Goal: Task Accomplishment & Management: Complete application form

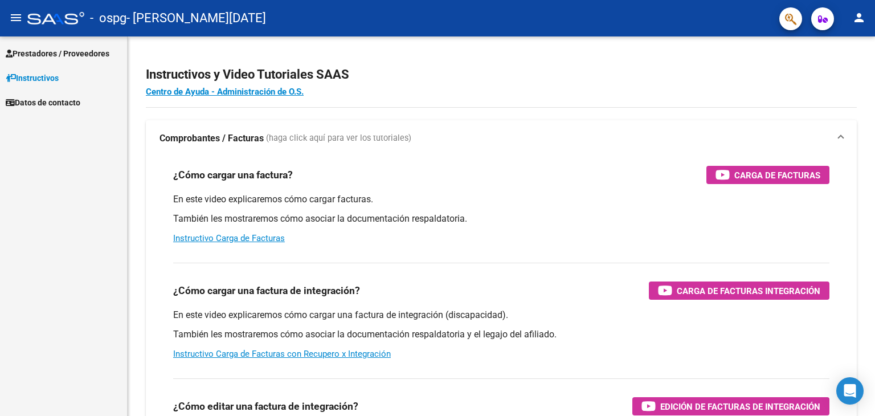
click at [55, 52] on span "Prestadores / Proveedores" at bounding box center [58, 53] width 104 height 13
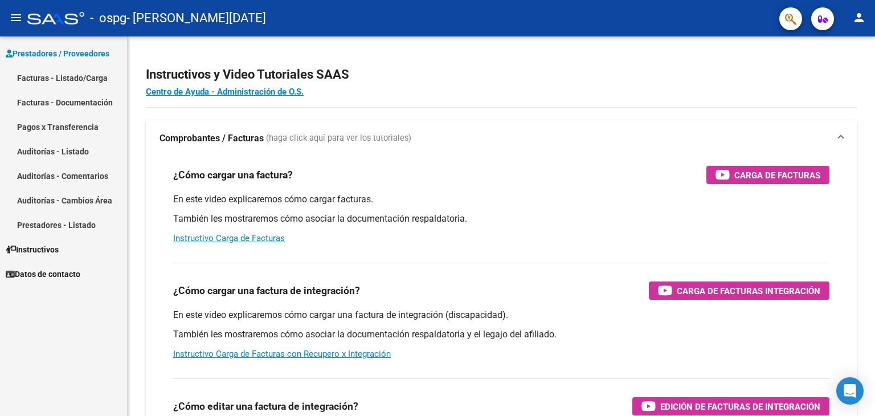
click at [57, 79] on link "Facturas - Listado/Carga" at bounding box center [63, 78] width 127 height 25
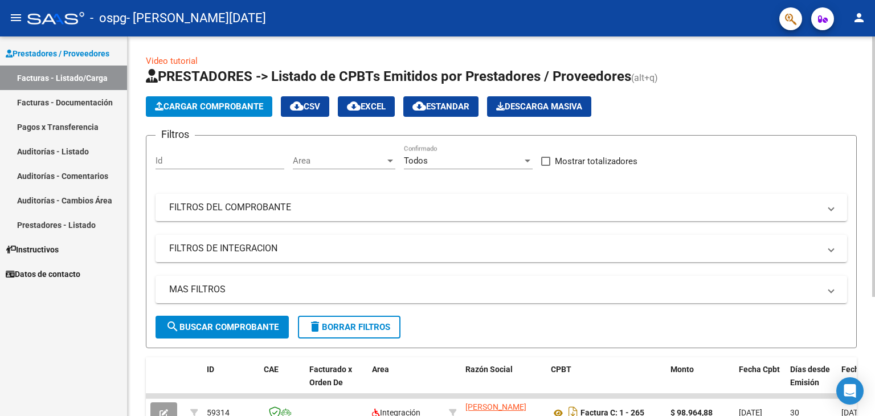
click at [218, 105] on span "Cargar Comprobante" at bounding box center [209, 106] width 108 height 10
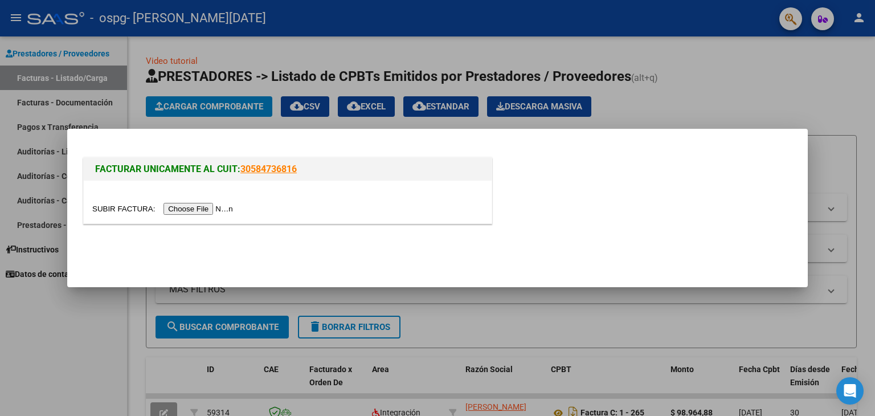
click at [200, 206] on input "file" at bounding box center [164, 209] width 144 height 12
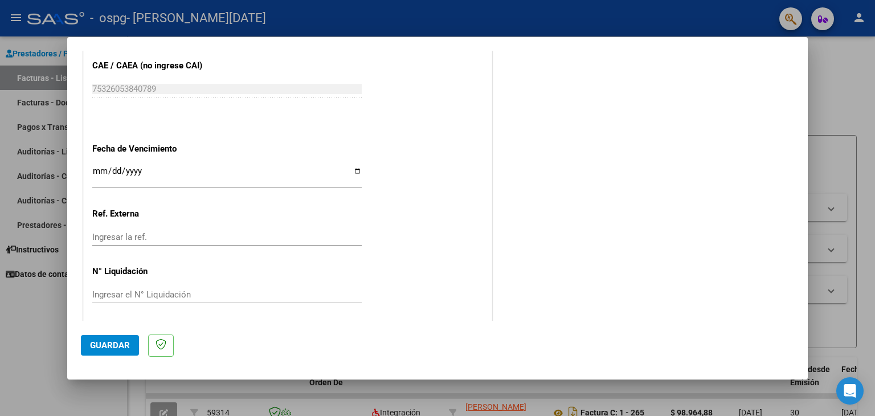
scroll to position [709, 0]
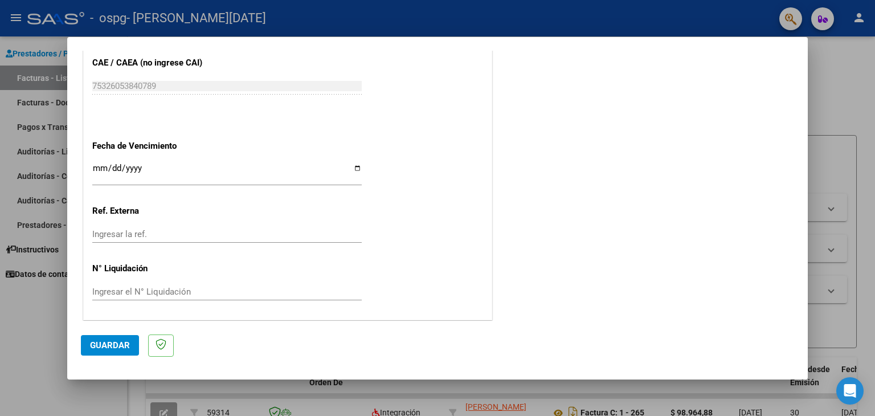
click at [101, 165] on input "Ingresar la fecha" at bounding box center [227, 173] width 270 height 18
type input "[DATE]"
click at [117, 341] on span "Guardar" at bounding box center [110, 345] width 40 height 10
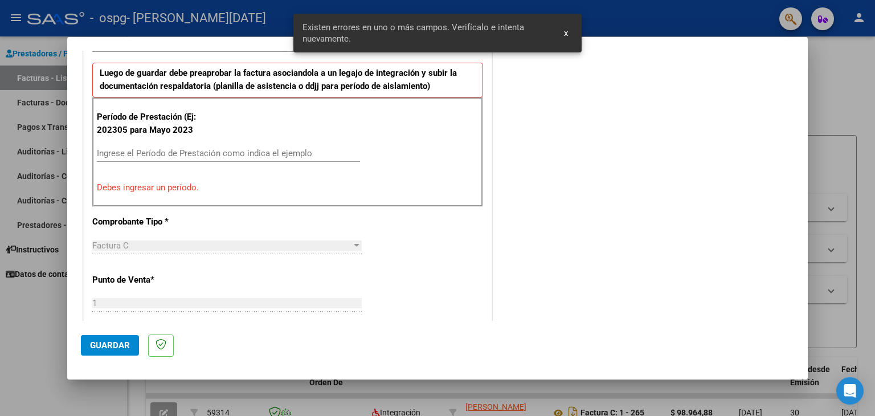
scroll to position [239, 0]
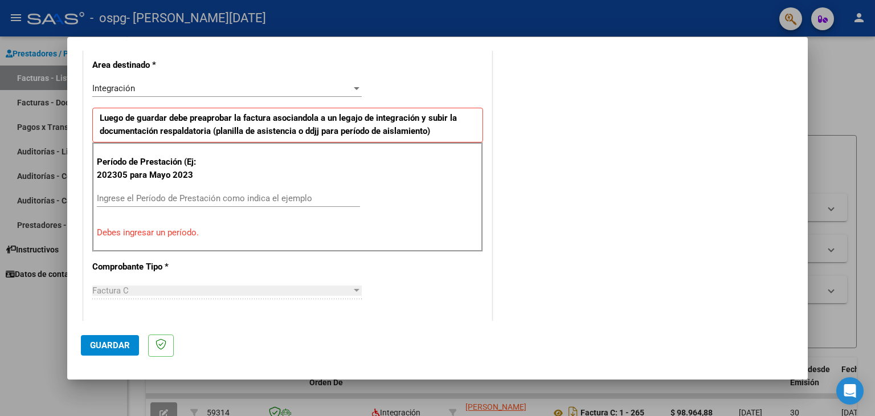
click at [153, 198] on input "Ingrese el Período de Prestación como indica el ejemplo" at bounding box center [228, 198] width 263 height 10
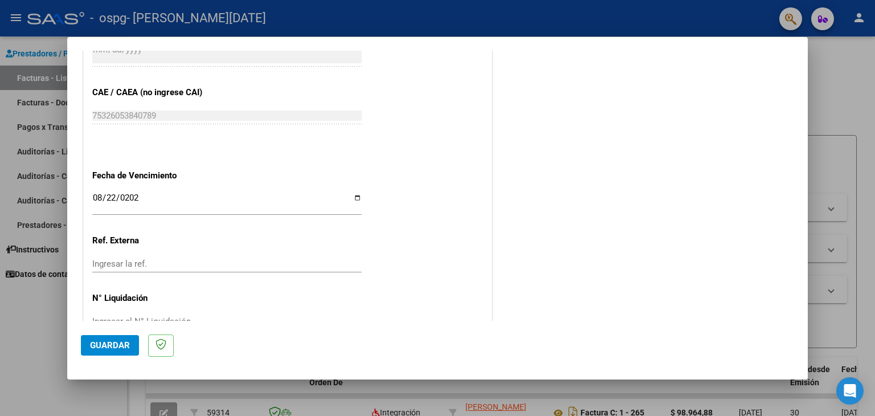
scroll to position [709, 0]
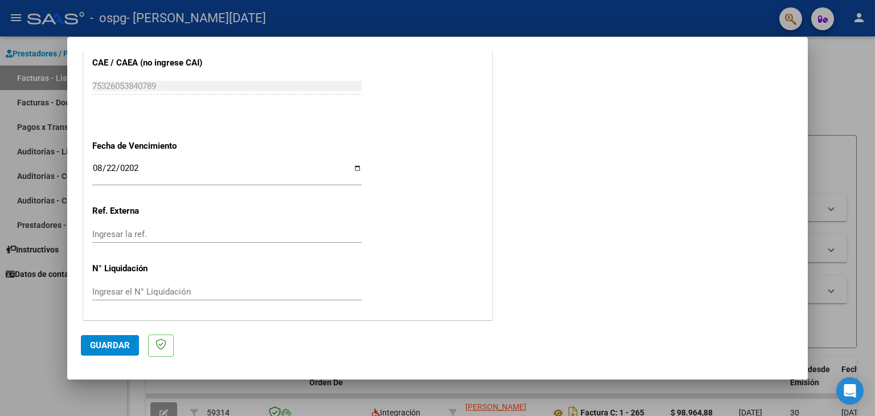
type input "202507"
click at [114, 344] on span "Guardar" at bounding box center [110, 345] width 40 height 10
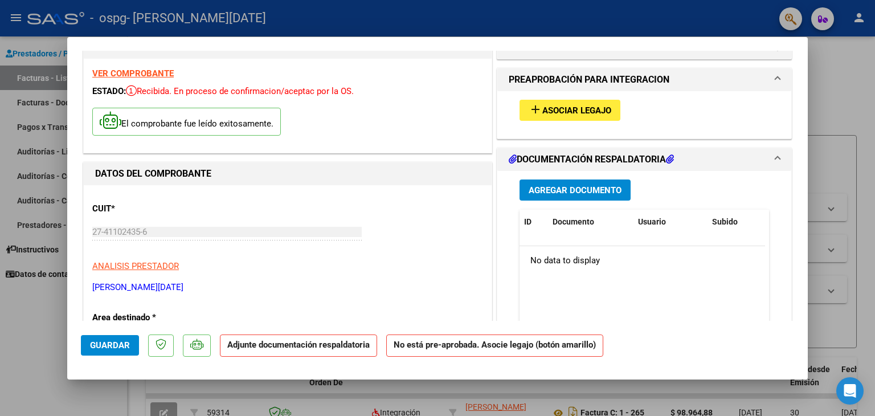
scroll to position [0, 0]
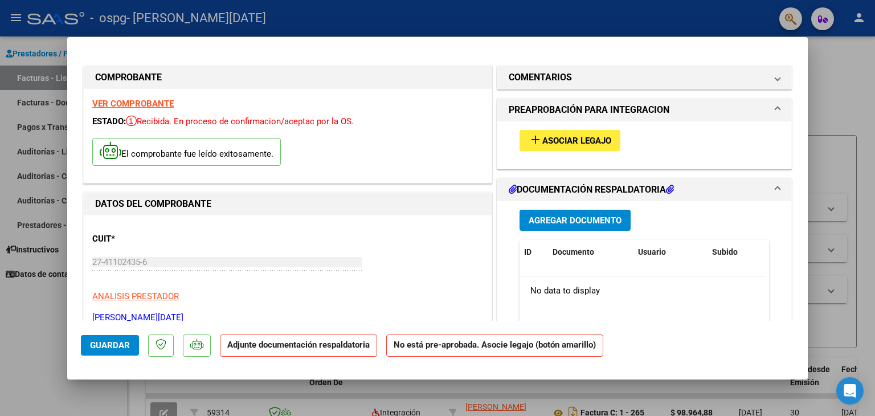
click at [536, 146] on button "add Asociar Legajo" at bounding box center [570, 140] width 101 height 21
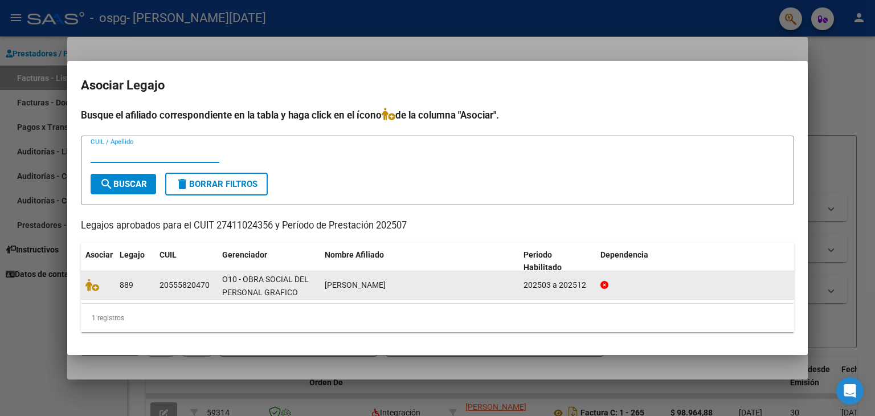
click at [166, 283] on div "20555820470" at bounding box center [185, 285] width 50 height 13
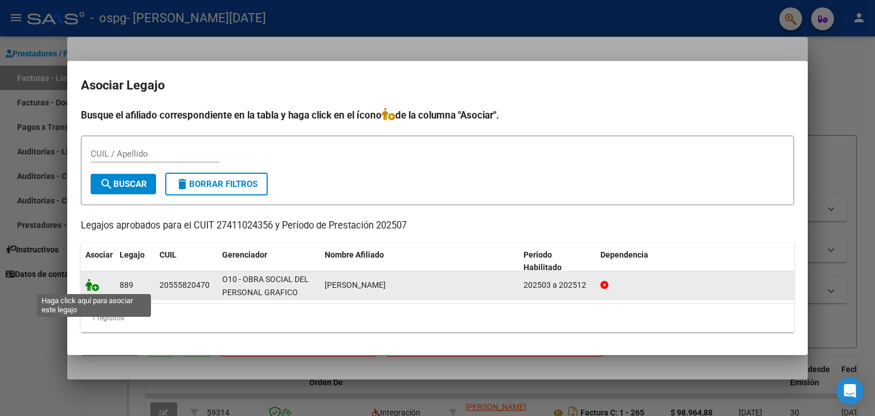
click at [91, 283] on icon at bounding box center [92, 285] width 14 height 13
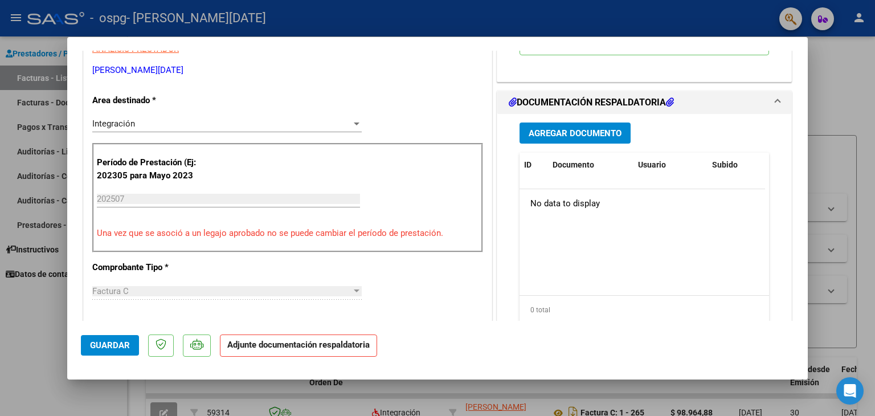
scroll to position [285, 0]
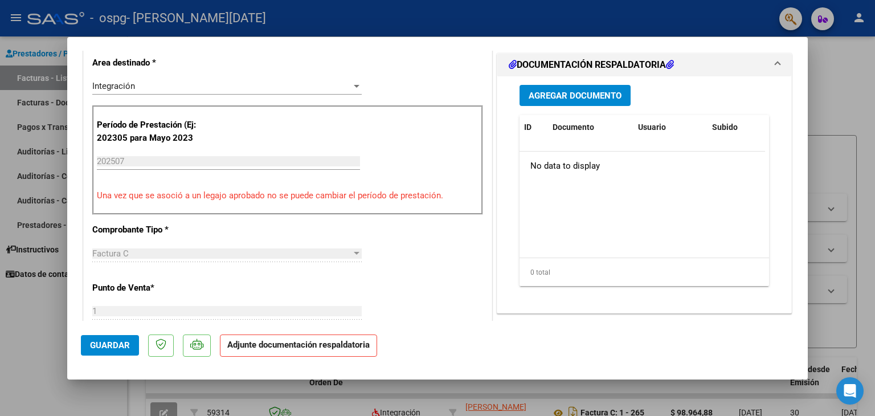
click at [578, 99] on span "Agregar Documento" at bounding box center [575, 96] width 93 height 10
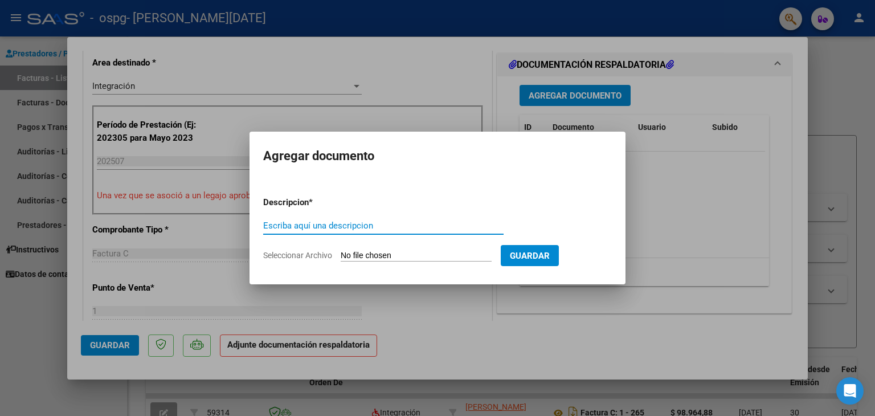
click at [356, 224] on input "Escriba aquí una descripcion" at bounding box center [383, 226] width 240 height 10
click at [304, 252] on span "Seleccionar Archivo" at bounding box center [297, 255] width 69 height 9
click at [341, 252] on input "Seleccionar Archivo" at bounding box center [416, 256] width 151 height 11
type input "C:\fakepath\factura [DATE] [PERSON_NAME].pdf"
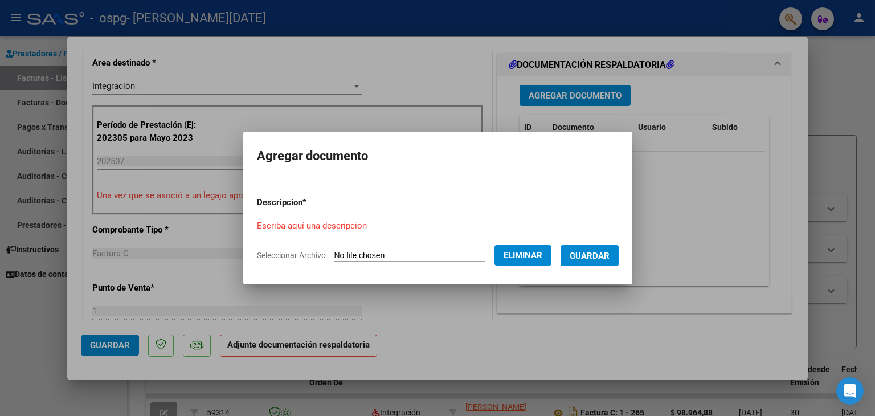
click at [604, 257] on span "Guardar" at bounding box center [590, 256] width 40 height 10
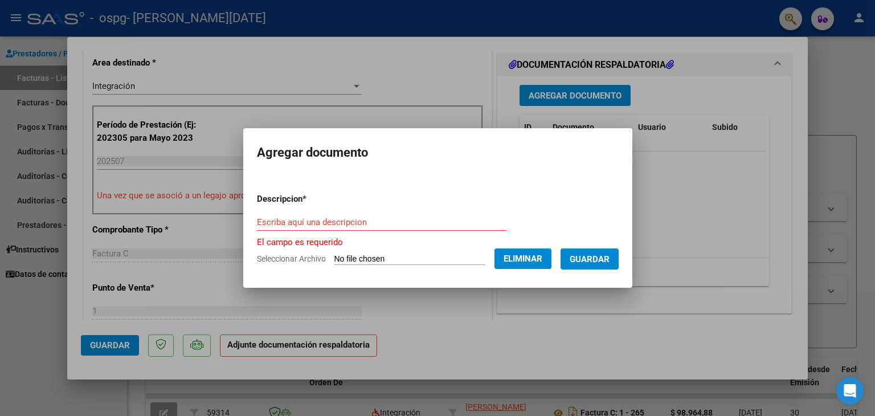
click at [318, 219] on input "Escriba aquí una descripcion" at bounding box center [382, 222] width 250 height 10
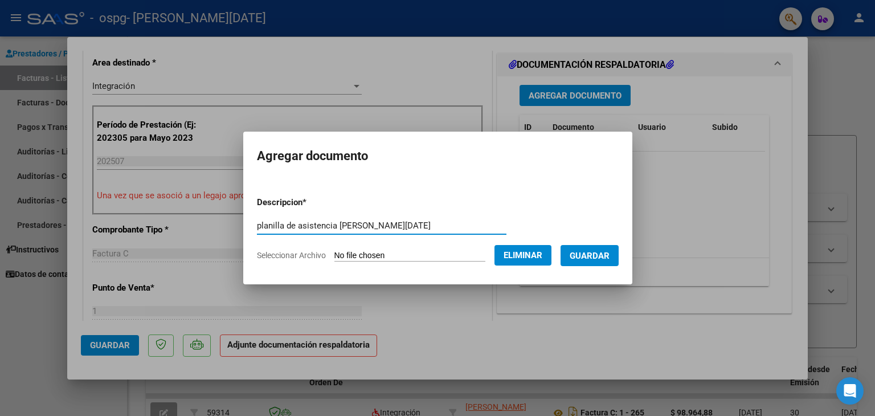
type input "planilla de asistencia [PERSON_NAME][DATE]"
click at [591, 251] on span "Guardar" at bounding box center [590, 256] width 40 height 10
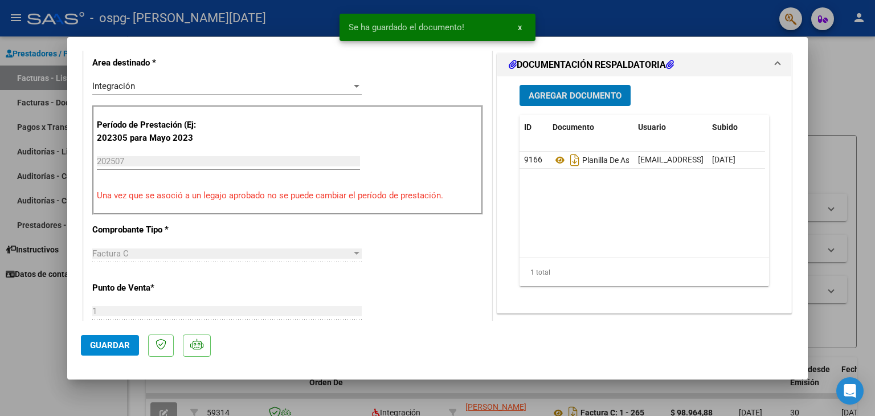
click at [111, 345] on span "Guardar" at bounding box center [110, 345] width 40 height 10
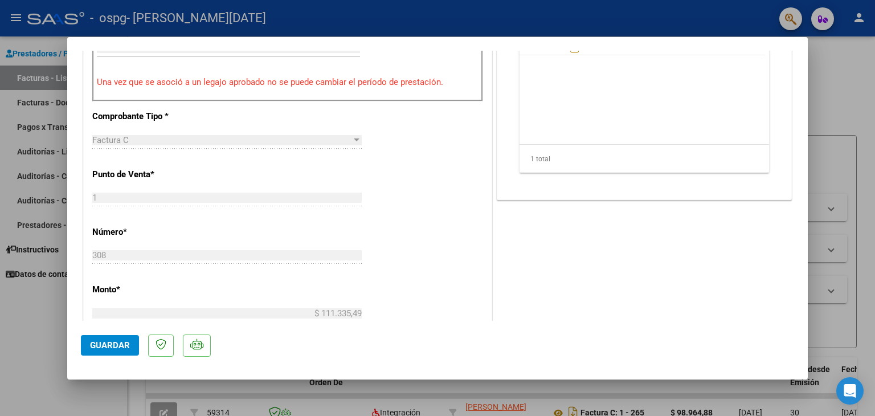
scroll to position [399, 0]
click at [107, 342] on span "Guardar" at bounding box center [110, 345] width 40 height 10
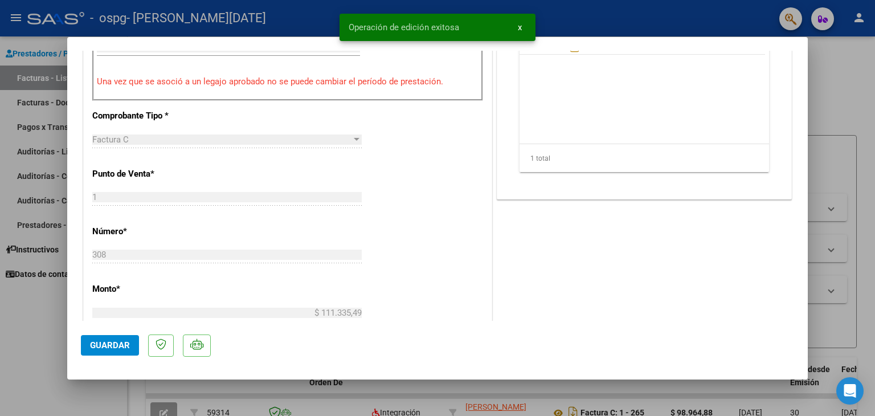
click at [27, 345] on div at bounding box center [437, 208] width 875 height 416
type input "$ 0,00"
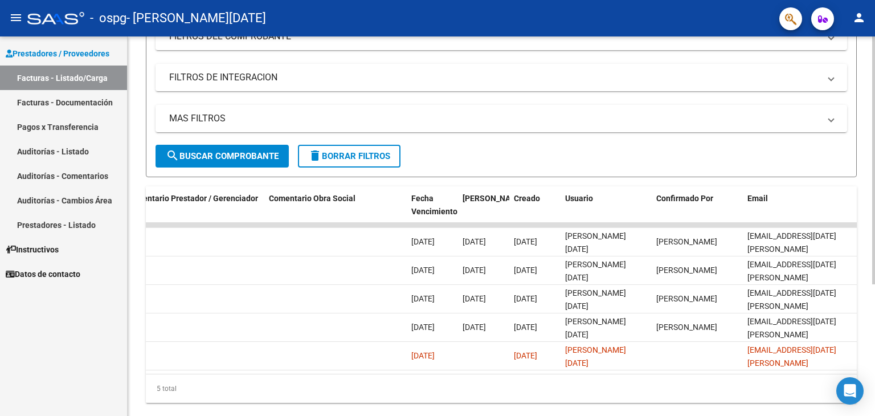
scroll to position [0, 0]
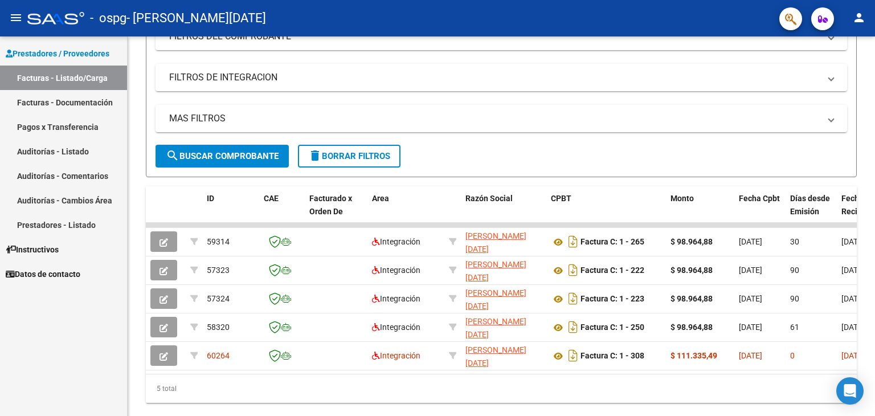
click at [40, 45] on link "Prestadores / Proveedores" at bounding box center [63, 53] width 127 height 25
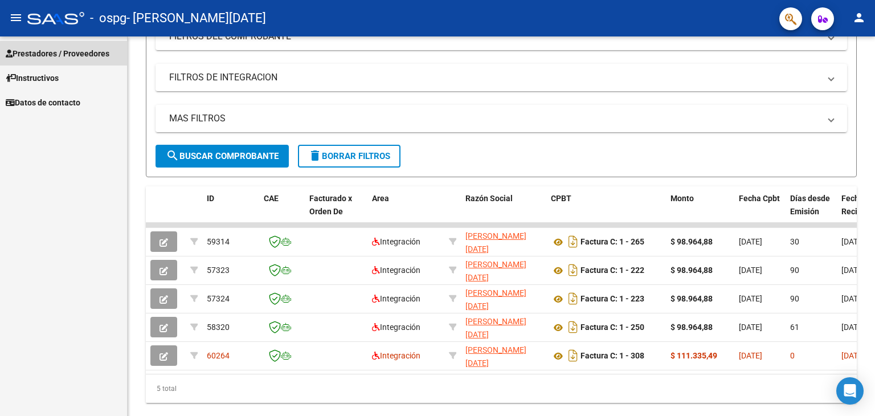
click at [40, 50] on span "Prestadores / Proveedores" at bounding box center [58, 53] width 104 height 13
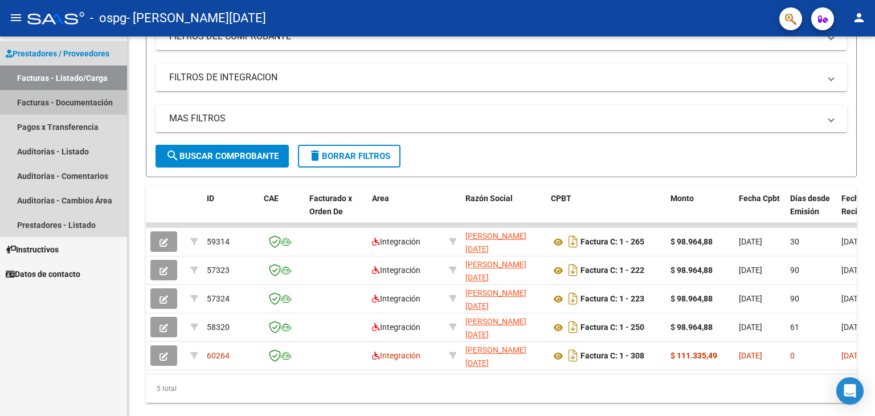
click at [51, 105] on link "Facturas - Documentación" at bounding box center [63, 102] width 127 height 25
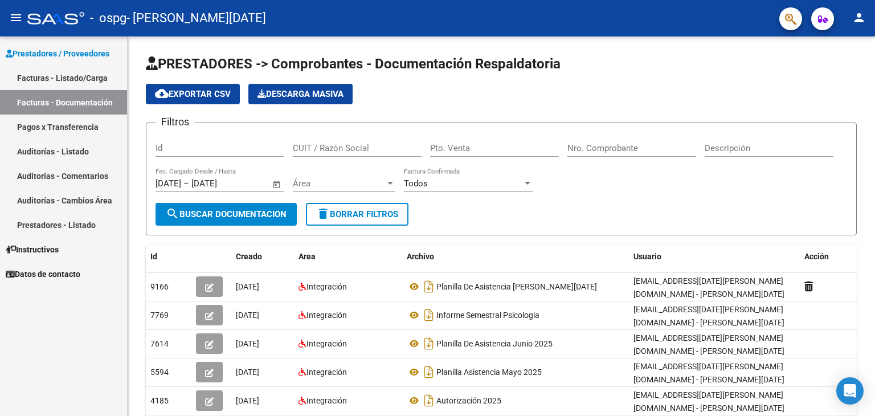
click at [44, 74] on link "Facturas - Listado/Carga" at bounding box center [63, 78] width 127 height 25
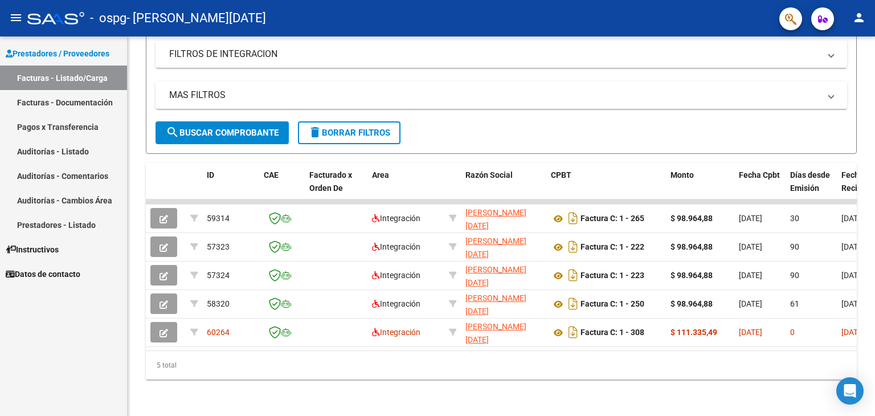
click at [859, 12] on mat-icon "person" at bounding box center [859, 18] width 14 height 14
click at [835, 78] on button "exit_to_app Salir" at bounding box center [836, 75] width 70 height 27
